Goal: Information Seeking & Learning: Stay updated

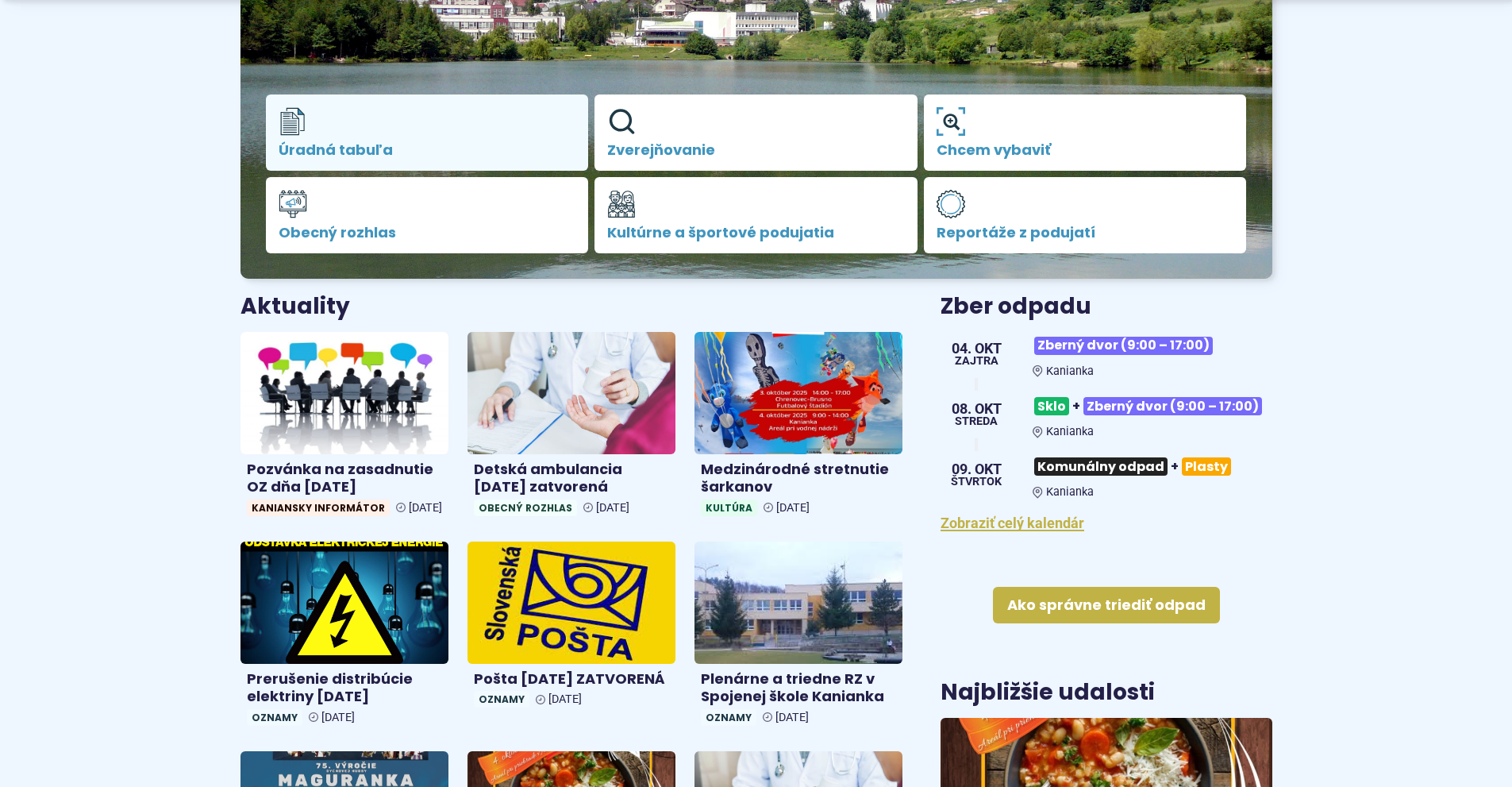
scroll to position [397, 0]
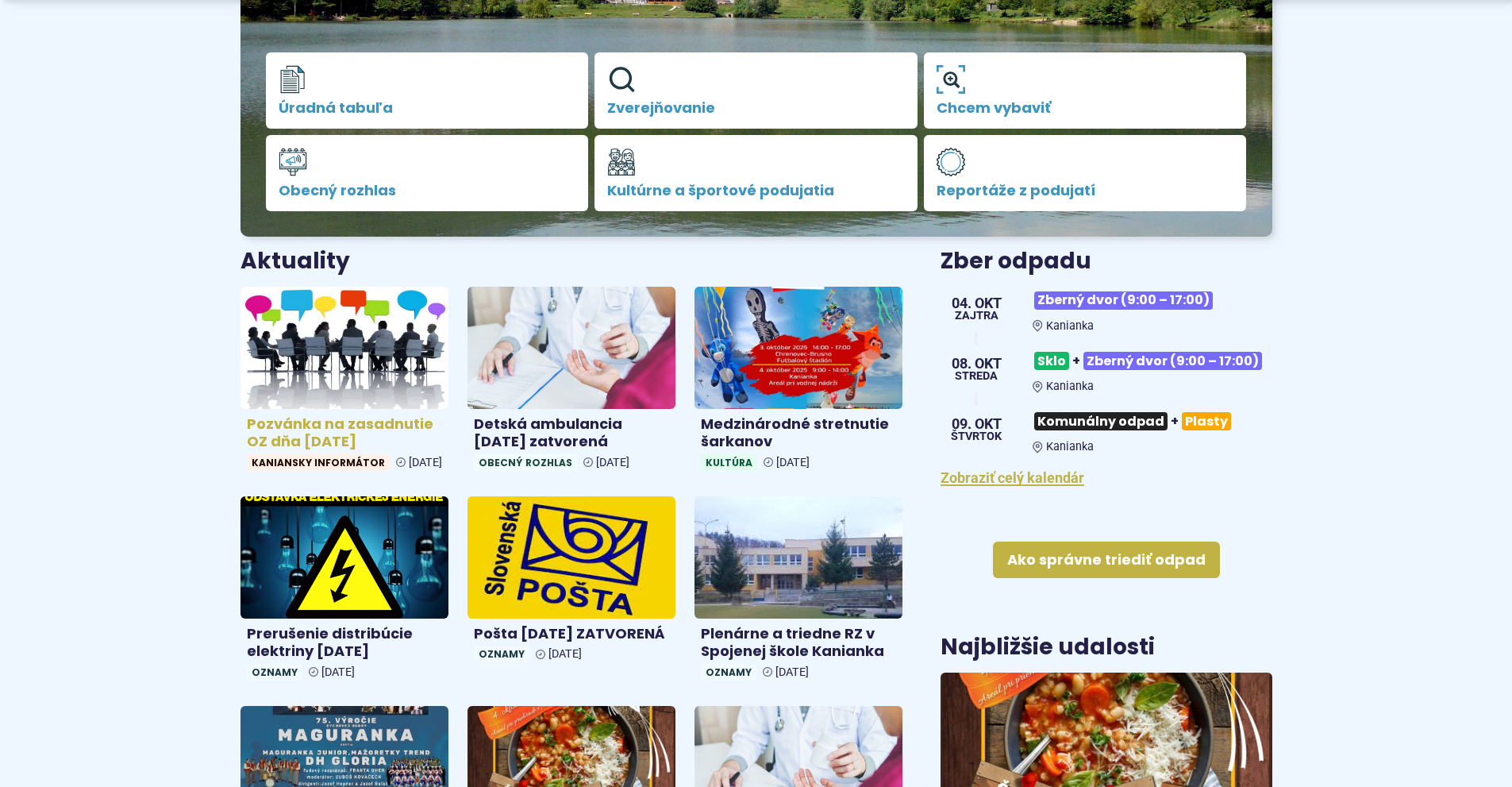
click at [313, 431] on h4 "Pozvánka na zasadnutie OZ dňa 8.10.2025" at bounding box center [344, 433] width 196 height 36
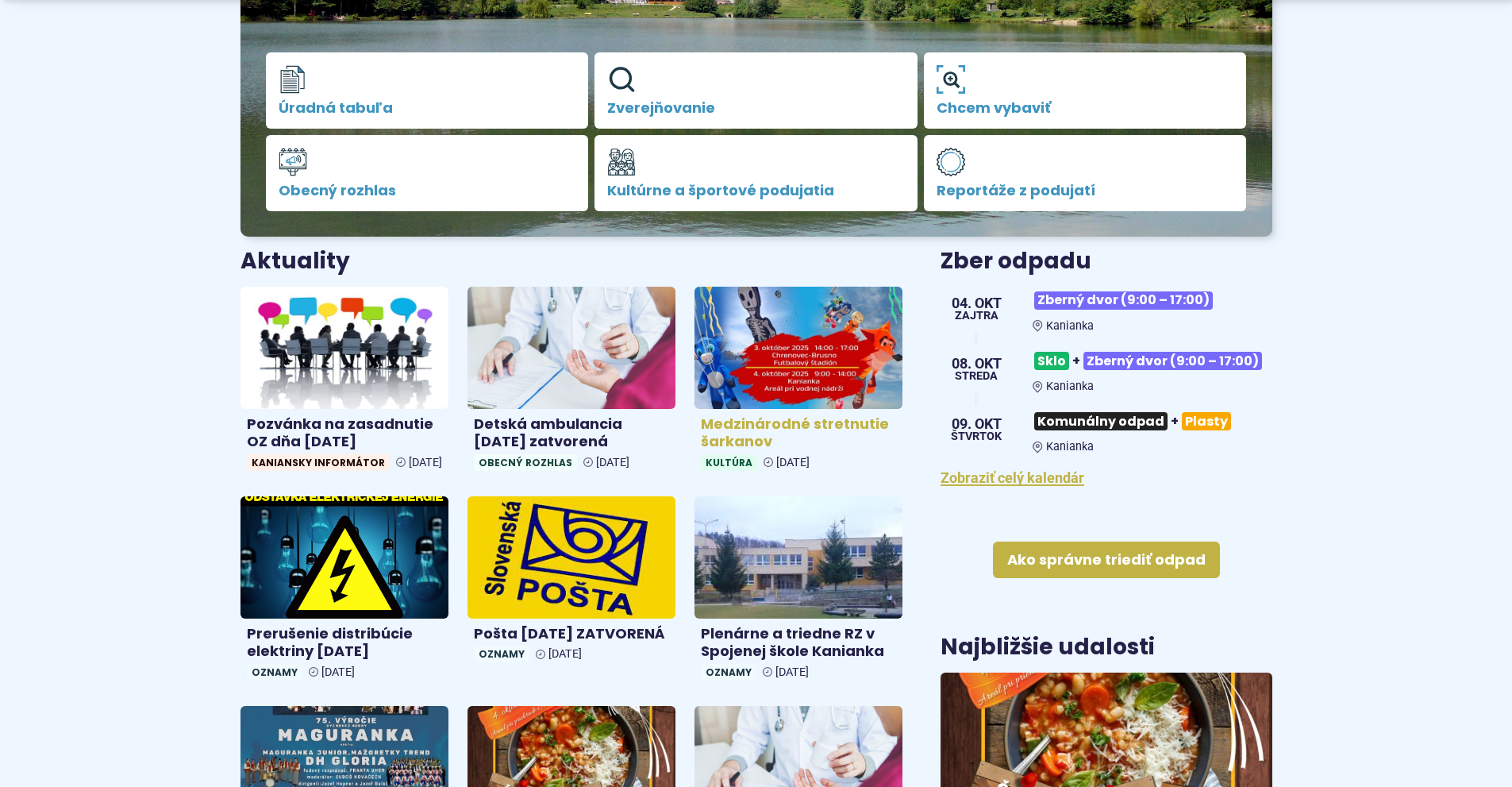
click at [775, 372] on img at bounding box center [798, 347] width 239 height 141
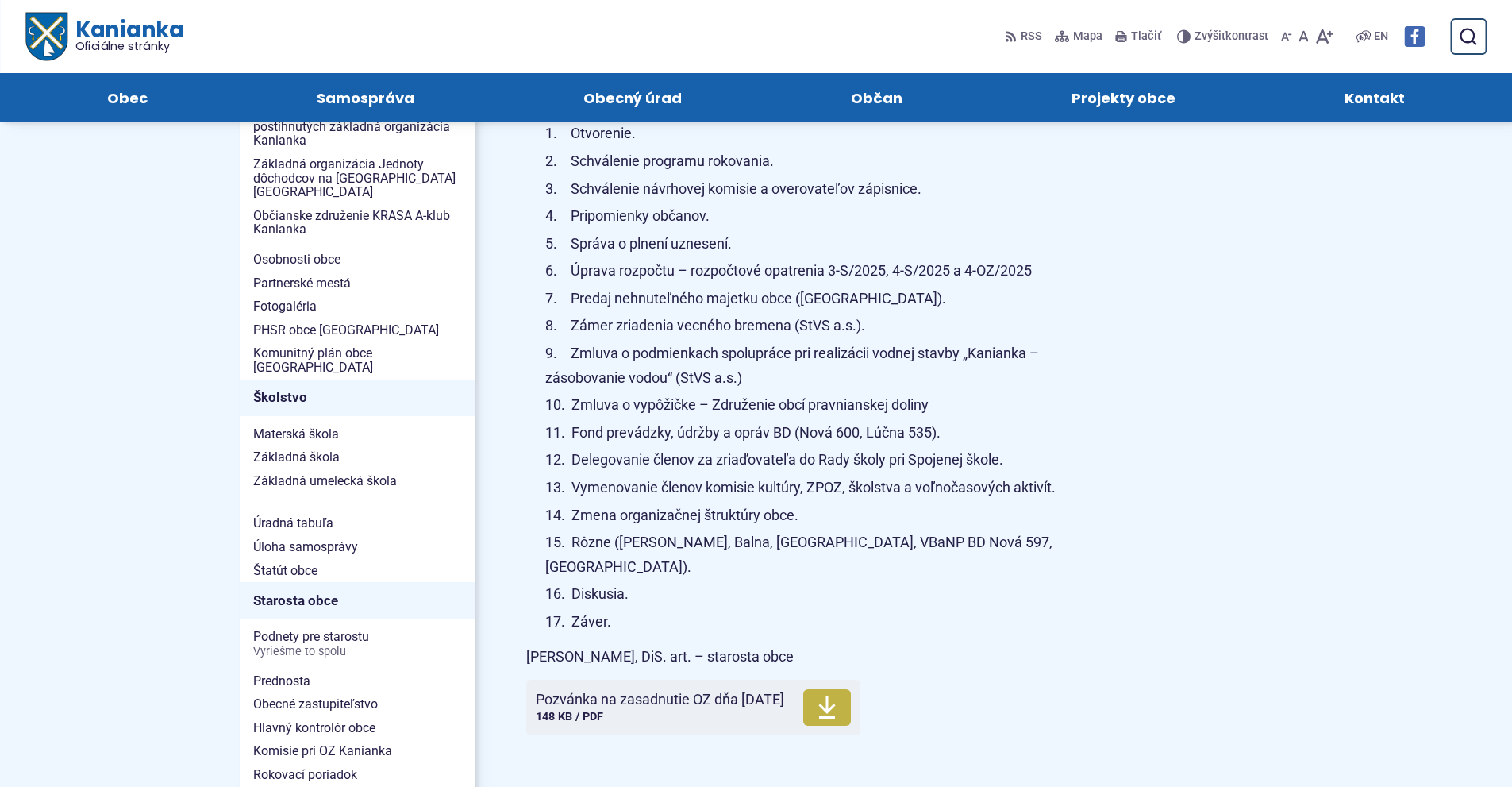
scroll to position [556, 0]
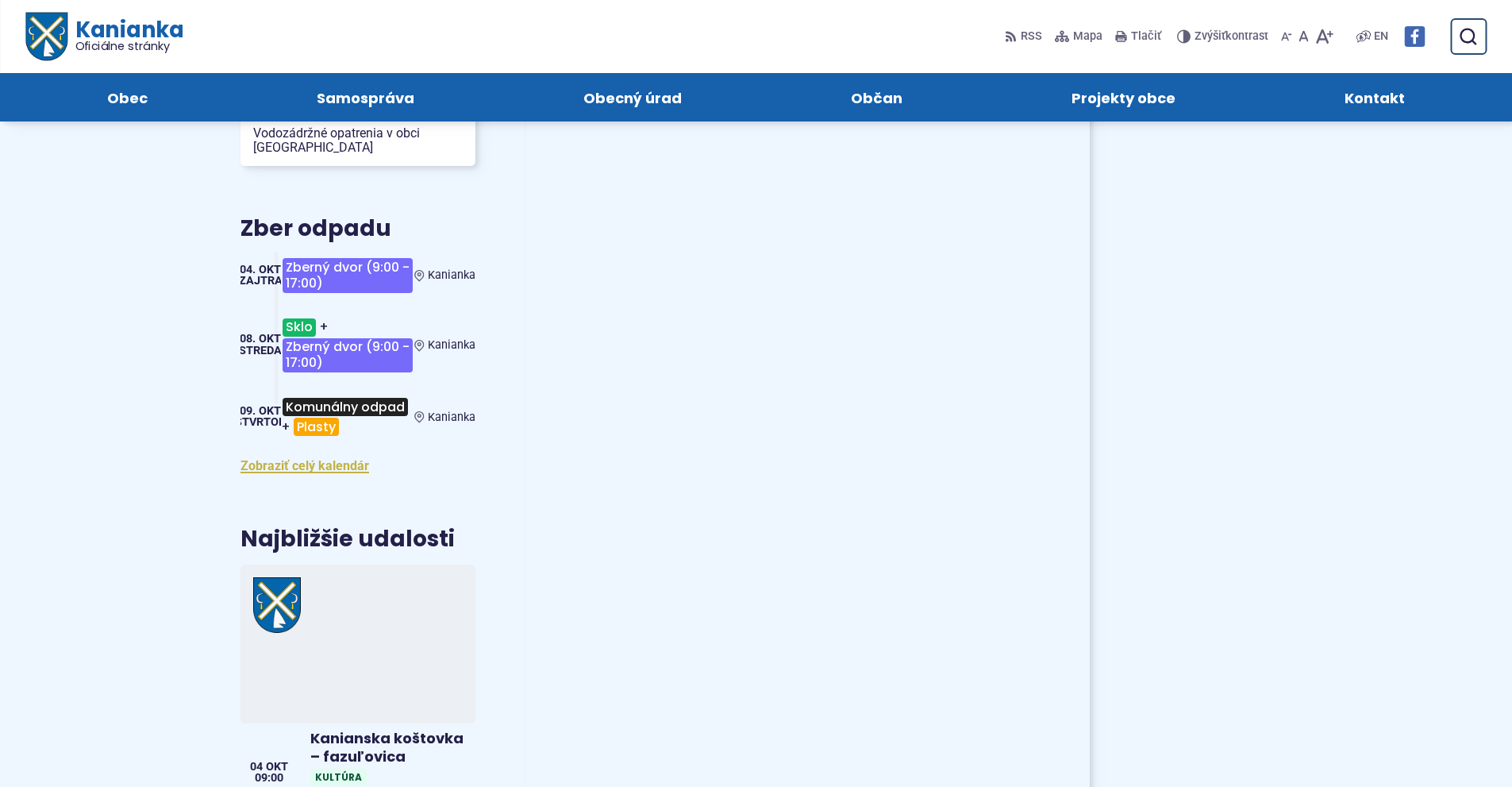
scroll to position [1985, 0]
